Goal: Transaction & Acquisition: Purchase product/service

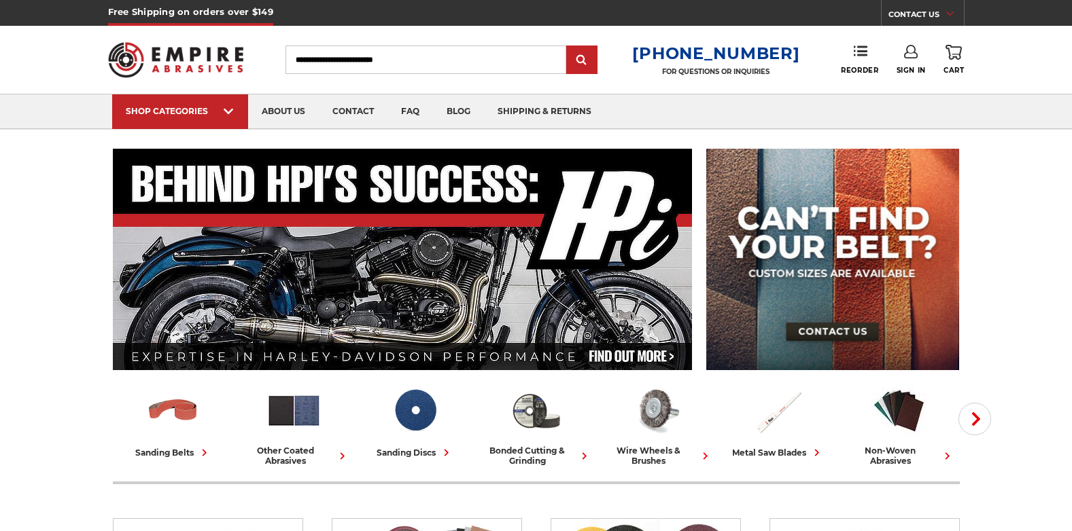
click at [389, 63] on input "Search" at bounding box center [425, 60] width 281 height 29
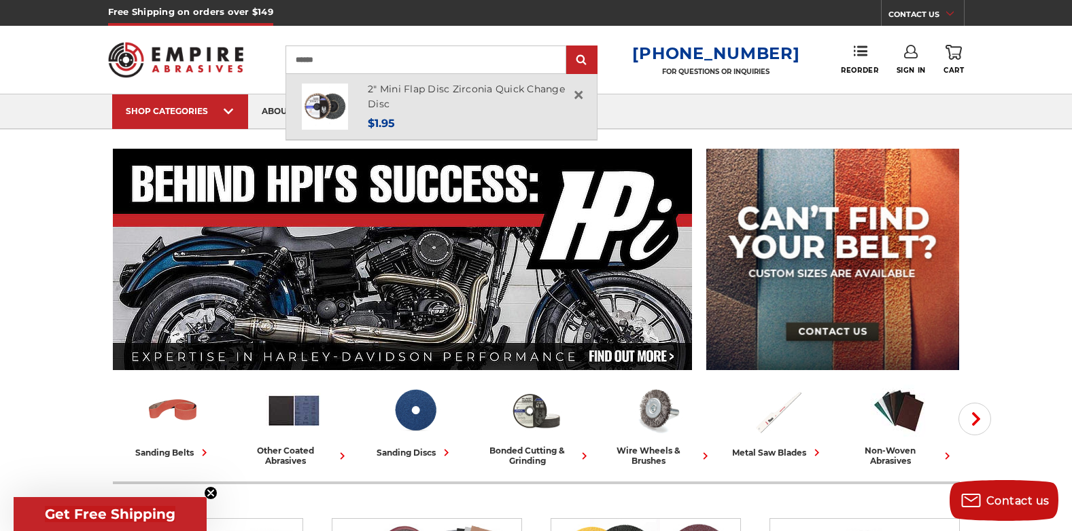
type input "******"
click at [391, 95] on h4 "2" Mini Flap Disc Zirconia Quick Change Disc" at bounding box center [474, 97] width 213 height 31
click at [393, 87] on link "2" Mini Flap Disc Zirconia Quick Change Disc" at bounding box center [466, 97] width 197 height 28
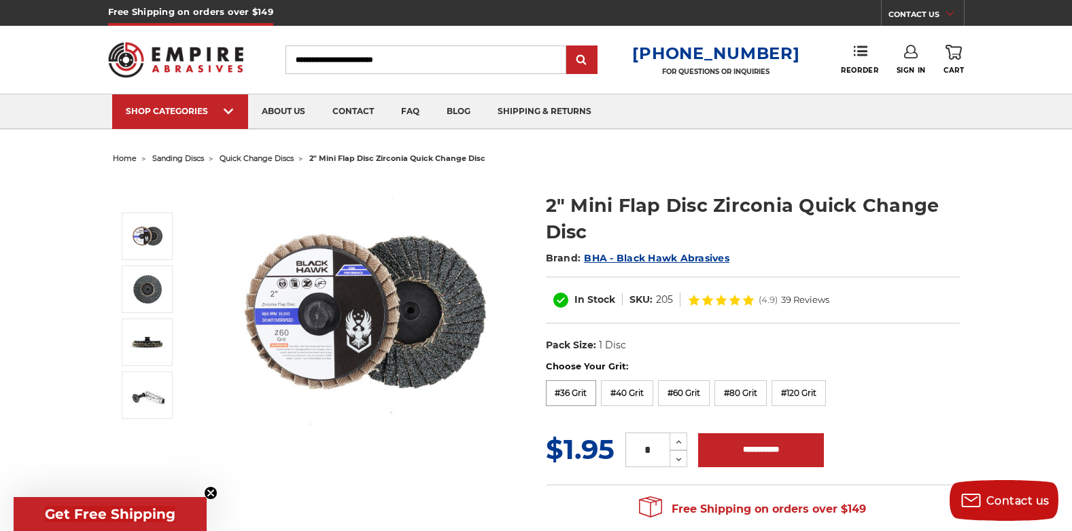
click at [559, 400] on label "#36 Grit" at bounding box center [571, 394] width 51 height 26
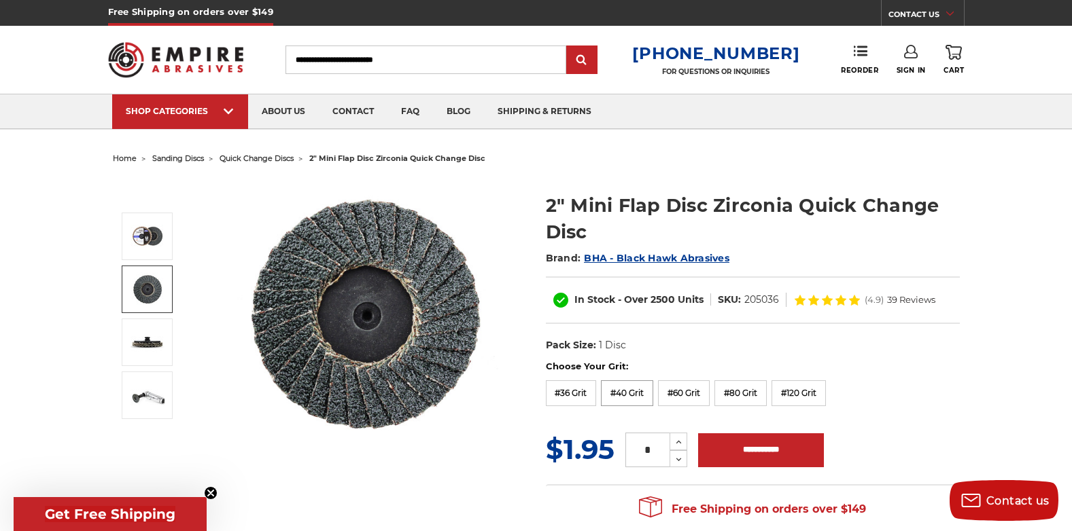
click at [622, 393] on label "#40 Grit" at bounding box center [627, 394] width 52 height 26
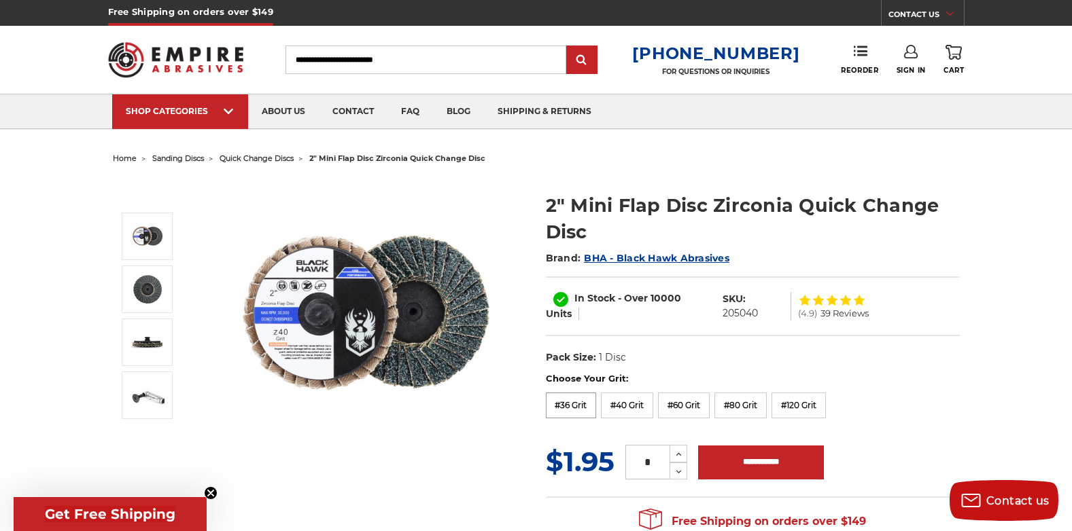
click at [572, 403] on label "#36 Grit" at bounding box center [571, 406] width 51 height 26
